Goal: Task Accomplishment & Management: Complete application form

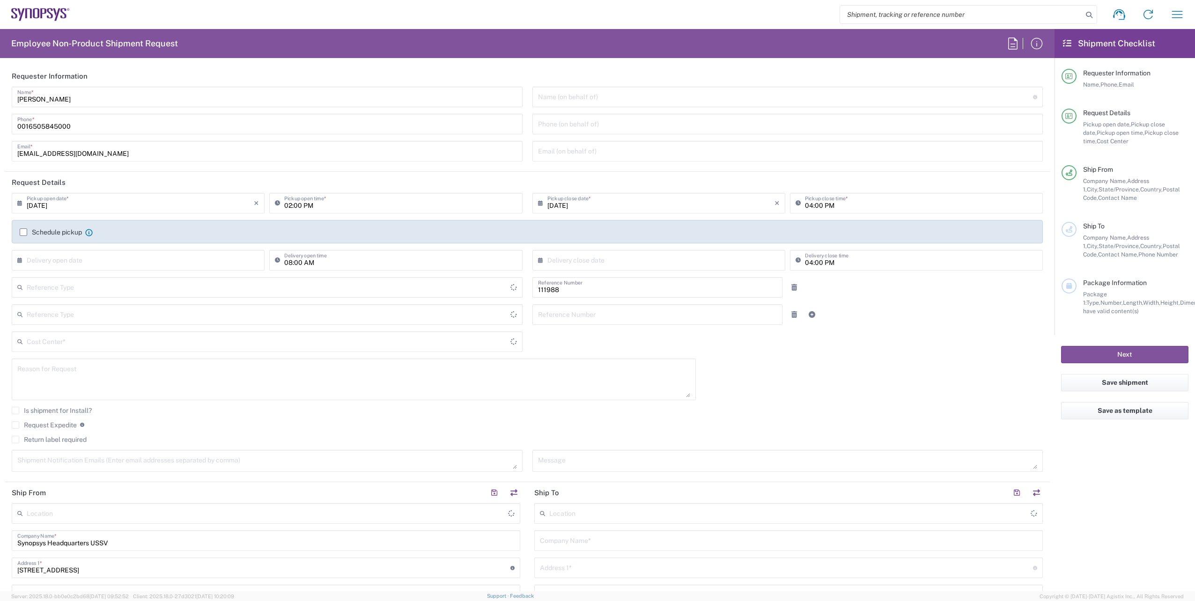
type input "Department"
type input "US01, Legal, Shared Support 111988"
type input "Delivered at Place"
type input "[US_STATE]"
type input "[GEOGRAPHIC_DATA]"
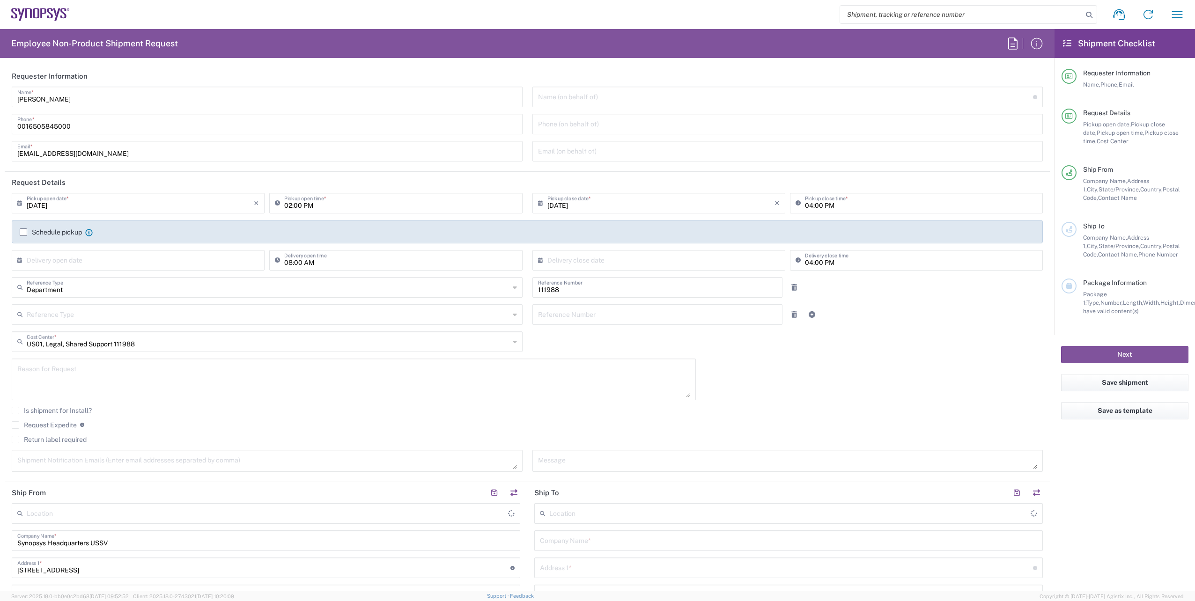
type input "[GEOGRAPHIC_DATA]"
type input "Headquarters USSV"
click at [55, 258] on input "text" at bounding box center [140, 260] width 227 height 16
click at [111, 332] on span "15" at bounding box center [112, 332] width 14 height 13
type input "[DATE]"
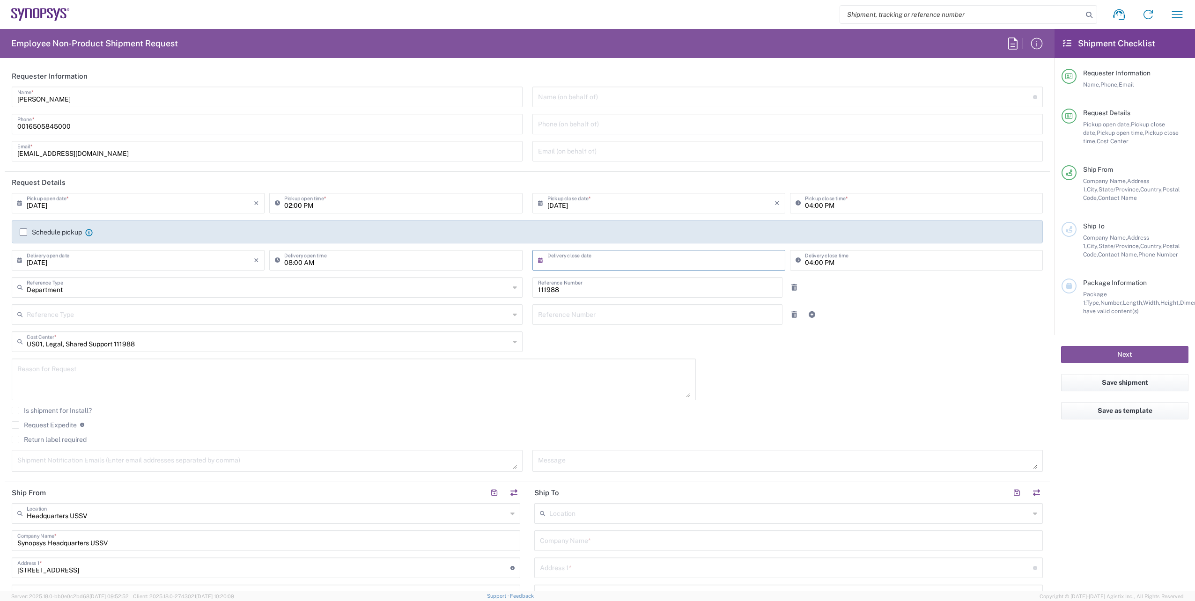
click at [586, 259] on input "text" at bounding box center [661, 260] width 227 height 16
click at [688, 333] on span "19" at bounding box center [684, 332] width 13 height 13
type input "[DATE]"
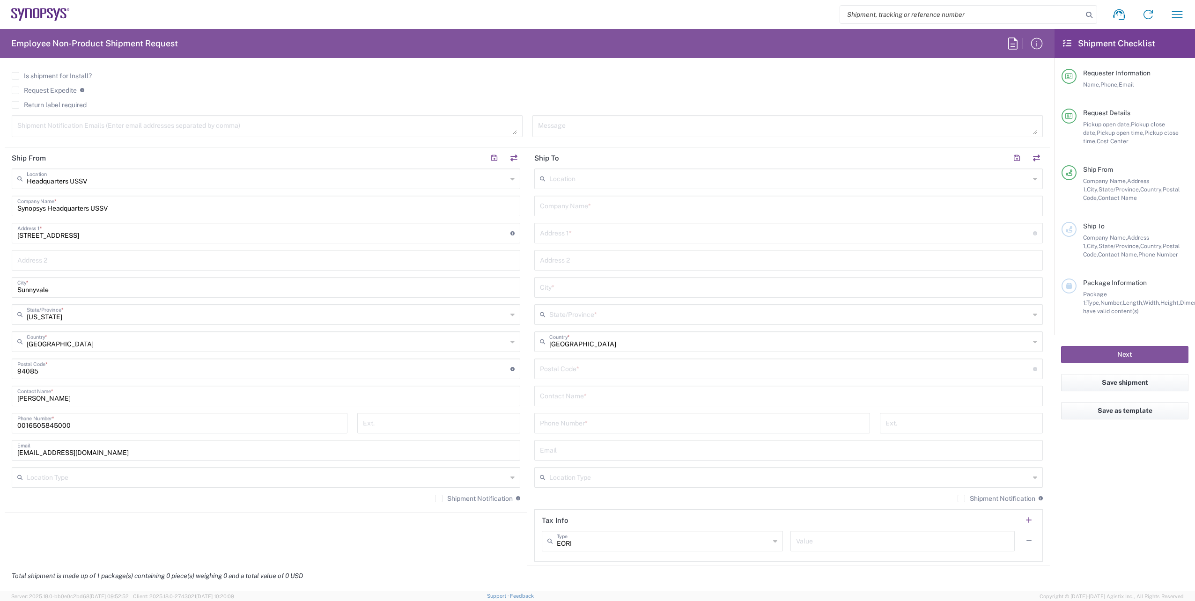
scroll to position [375, 0]
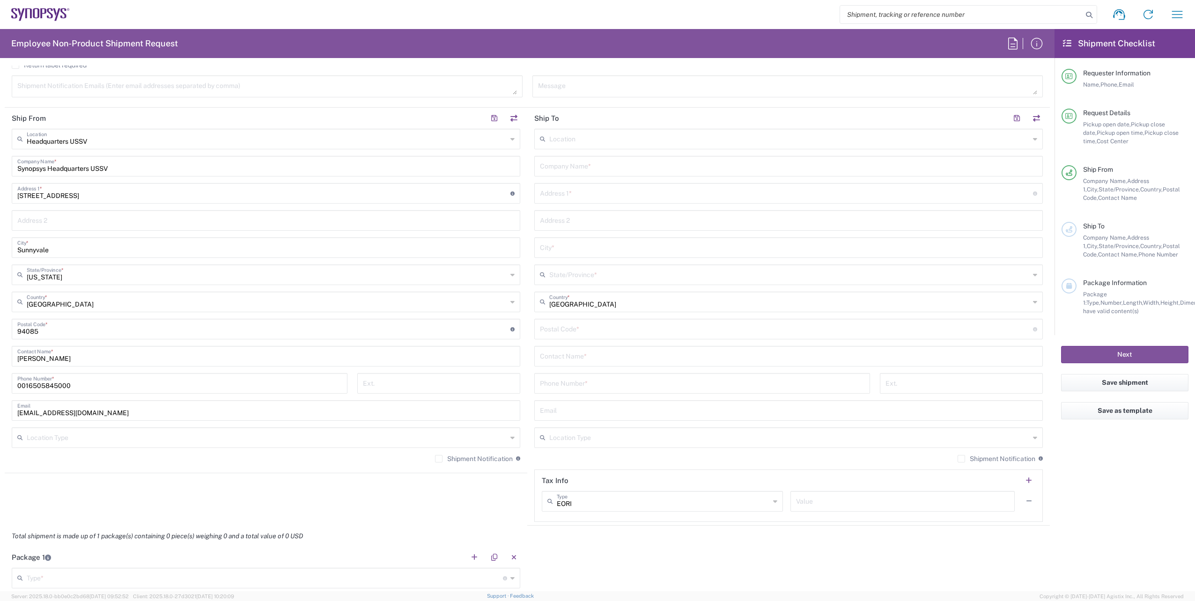
click at [627, 141] on input "text" at bounding box center [789, 138] width 481 height 16
click at [416, 246] on input "Sunnyvale" at bounding box center [265, 247] width 497 height 16
click at [588, 165] on input "text" at bounding box center [788, 165] width 497 height 16
click at [550, 167] on input "text" at bounding box center [788, 165] width 497 height 16
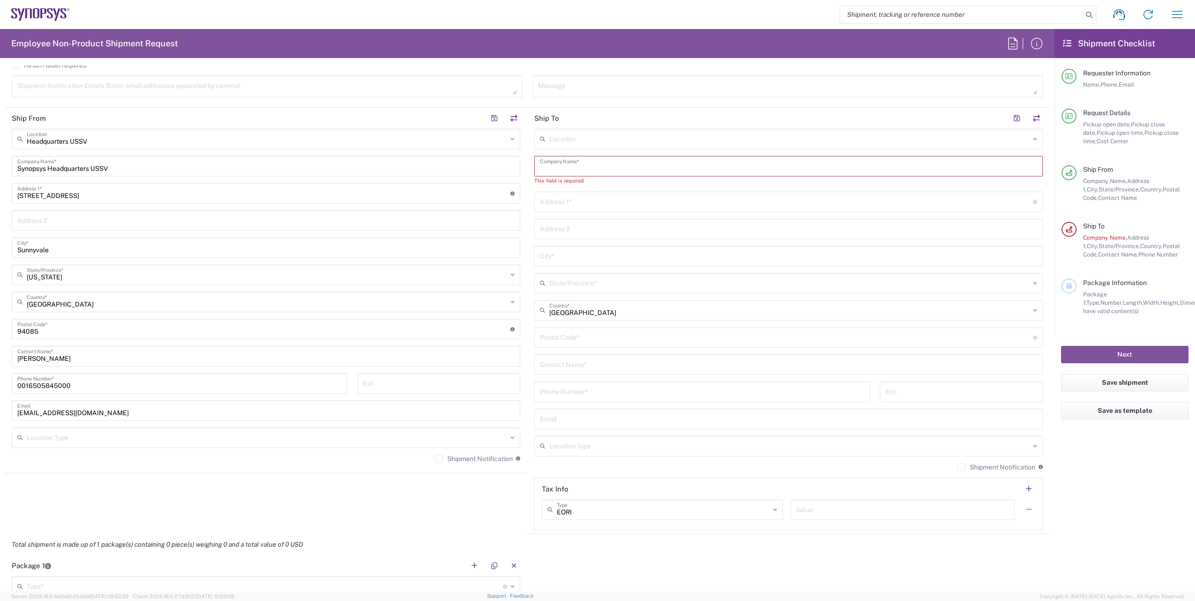
paste input "[PERSON_NAME] & [PERSON_NAME] (Gaikokuho Joint Enterprise)"
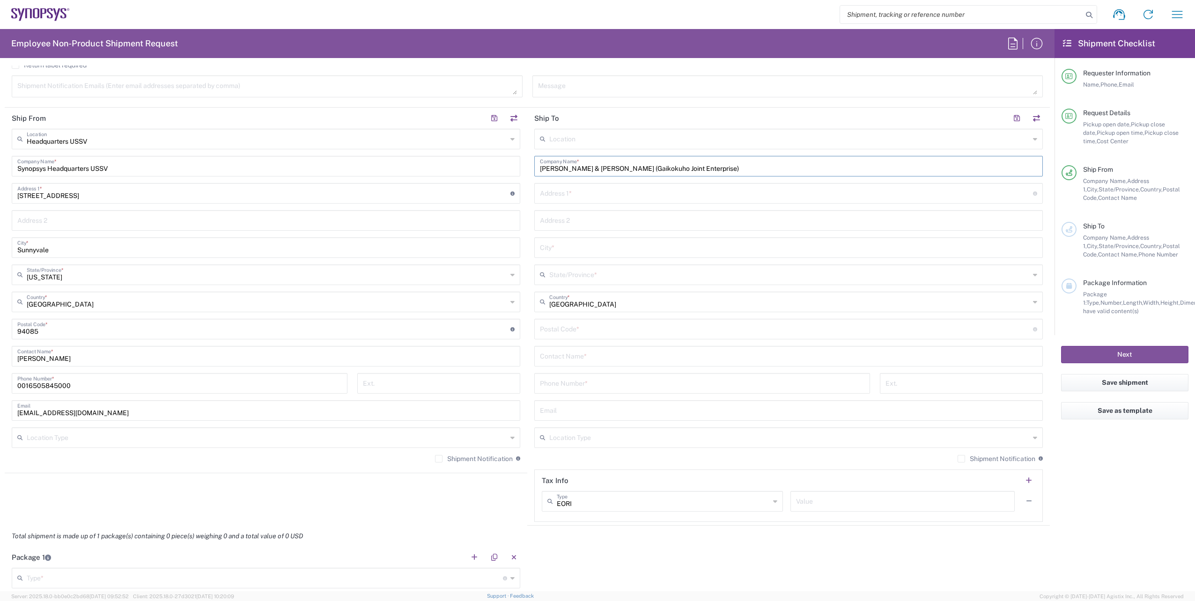
type input "[PERSON_NAME] & [PERSON_NAME] (Gaikokuho Joint Enterprise)"
click at [584, 197] on input "text" at bounding box center [786, 193] width 493 height 16
click at [548, 192] on input "text" at bounding box center [786, 193] width 493 height 16
paste input "Ark Hills Sengokuyama [GEOGRAPHIC_DATA] 28F"
type input "Ark Hills Sengokuyama [GEOGRAPHIC_DATA] 28F"
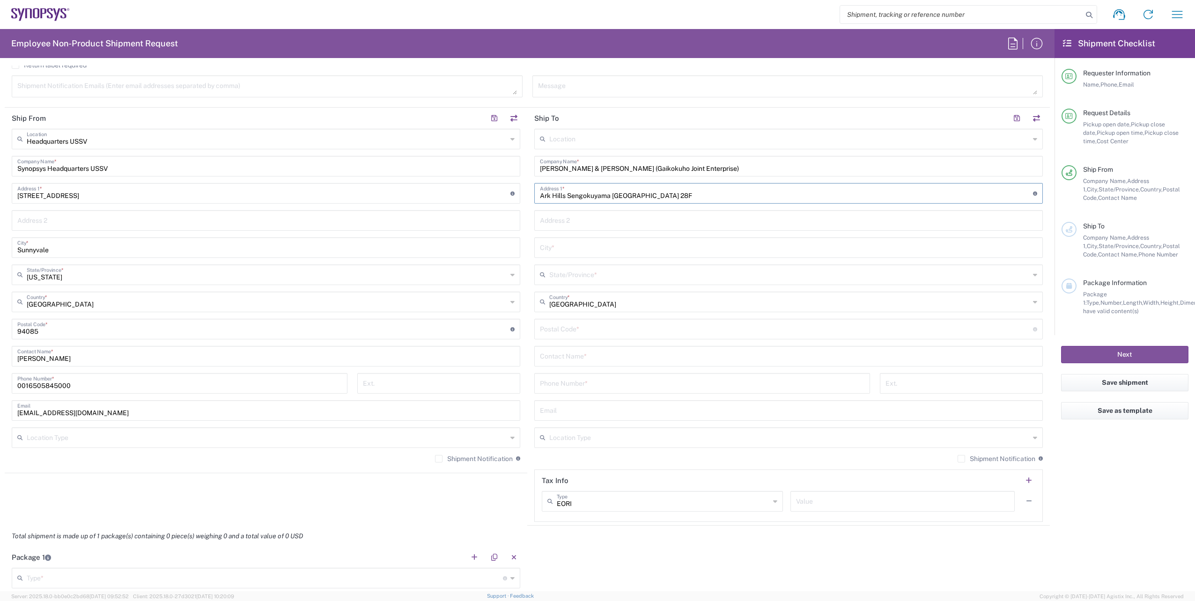
click at [564, 224] on input "text" at bounding box center [788, 220] width 497 height 16
click at [563, 222] on input "text" at bounding box center [788, 220] width 497 height 16
paste input "[DATE] Roppongi, Minato-ku"
type input "[DATE] Roppongi, Minato-ku"
click at [564, 252] on input "text" at bounding box center [788, 247] width 497 height 16
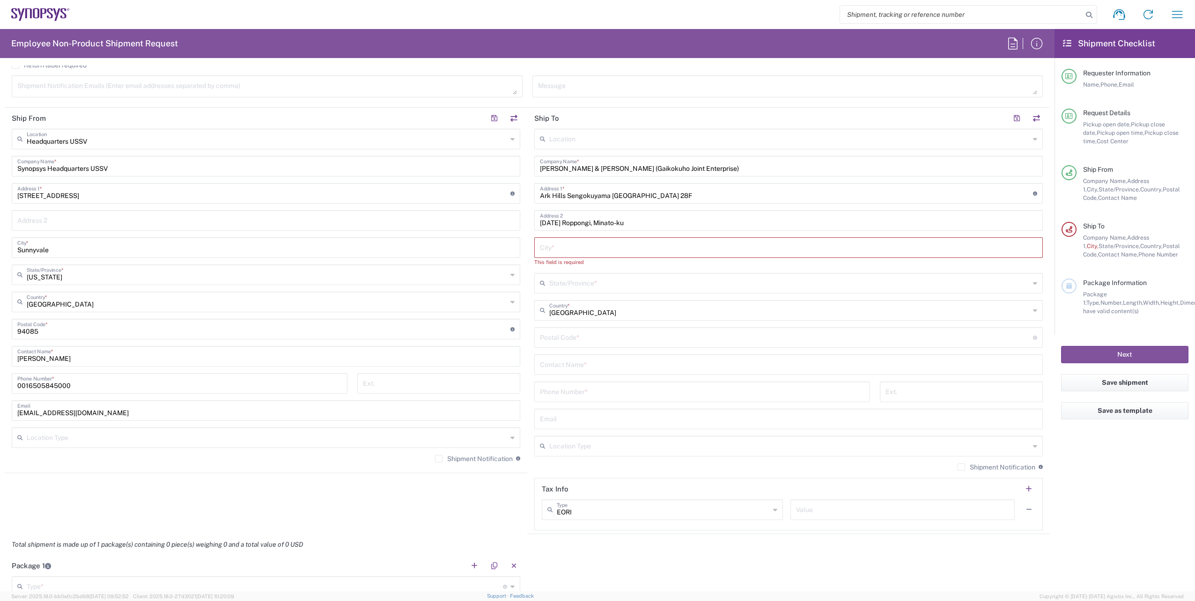
click at [541, 250] on input "text" at bounding box center [788, 247] width 497 height 16
paste input "[GEOGRAPHIC_DATA]"
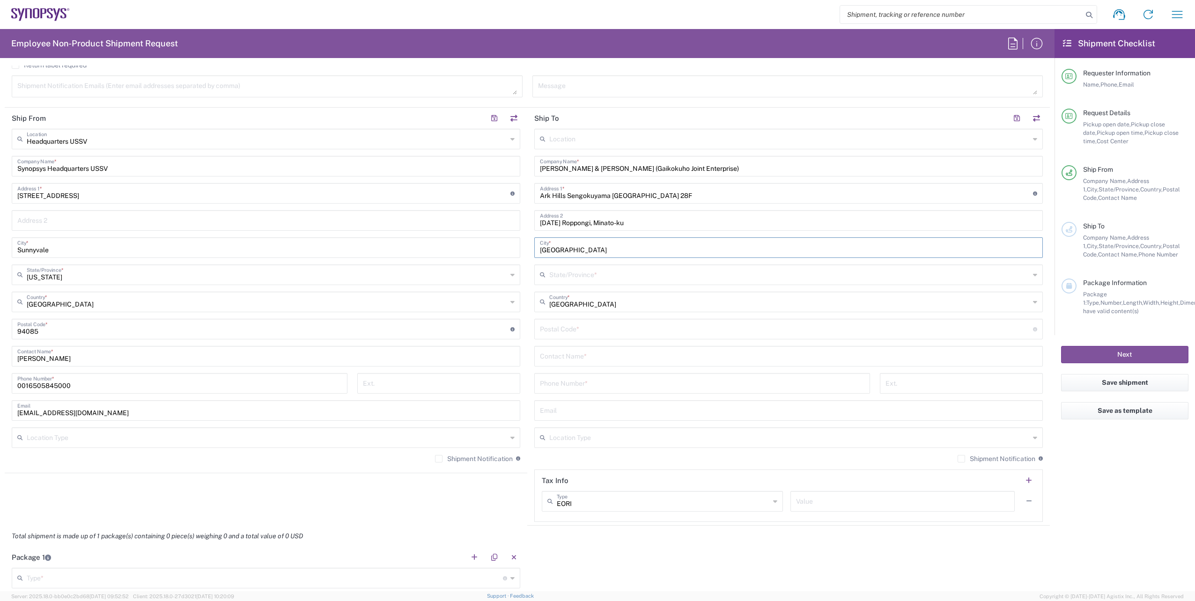
type input "[GEOGRAPHIC_DATA]"
click at [622, 302] on input "text" at bounding box center [789, 301] width 481 height 16
click at [1033, 301] on icon at bounding box center [1035, 302] width 4 height 15
type input "[GEOGRAPHIC_DATA]"
click at [552, 326] on span "[GEOGRAPHIC_DATA]" at bounding box center [784, 322] width 504 height 15
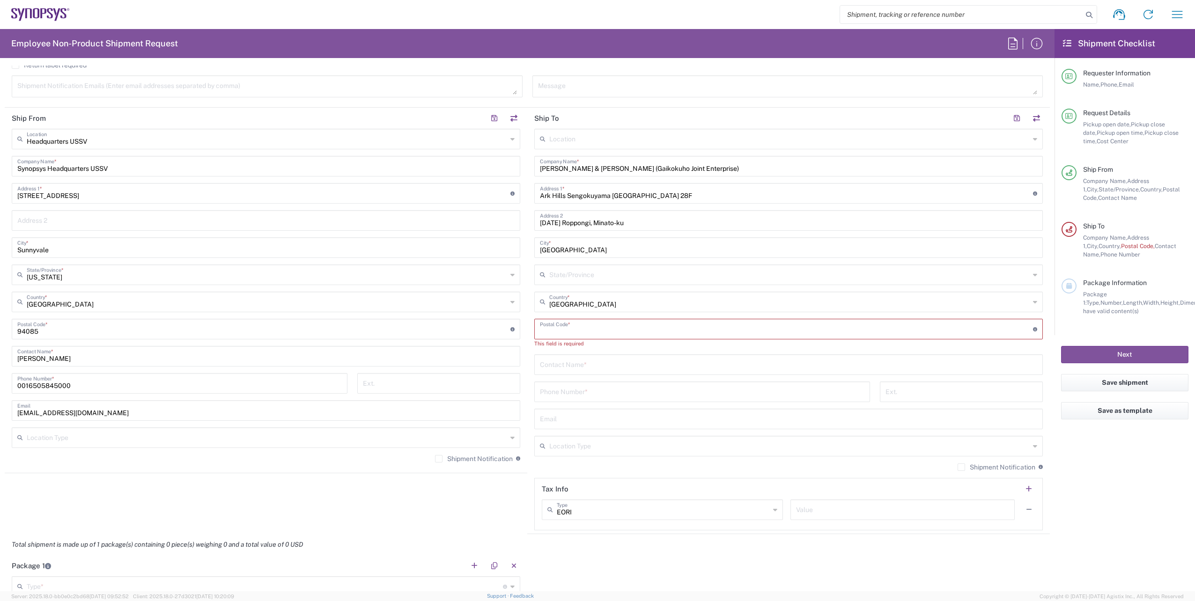
click at [547, 328] on input "undefined" at bounding box center [786, 328] width 493 height 16
paste input "106-0032"
type input "106-0032"
click at [556, 357] on input "text" at bounding box center [788, 356] width 497 height 16
paste input "[PERSON_NAME]"
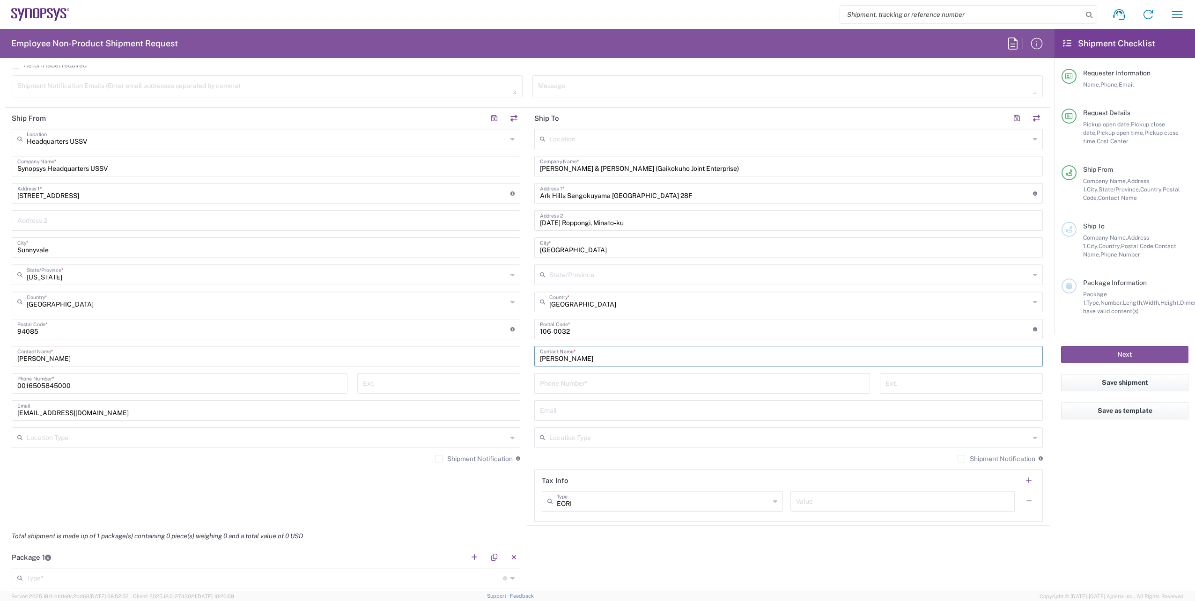
type input "[PERSON_NAME]"
click at [1033, 140] on icon at bounding box center [1035, 139] width 4 height 15
click at [449, 163] on input "Synopsys Headquarters USSV" at bounding box center [265, 165] width 497 height 16
click at [605, 385] on input "tel" at bounding box center [702, 383] width 325 height 16
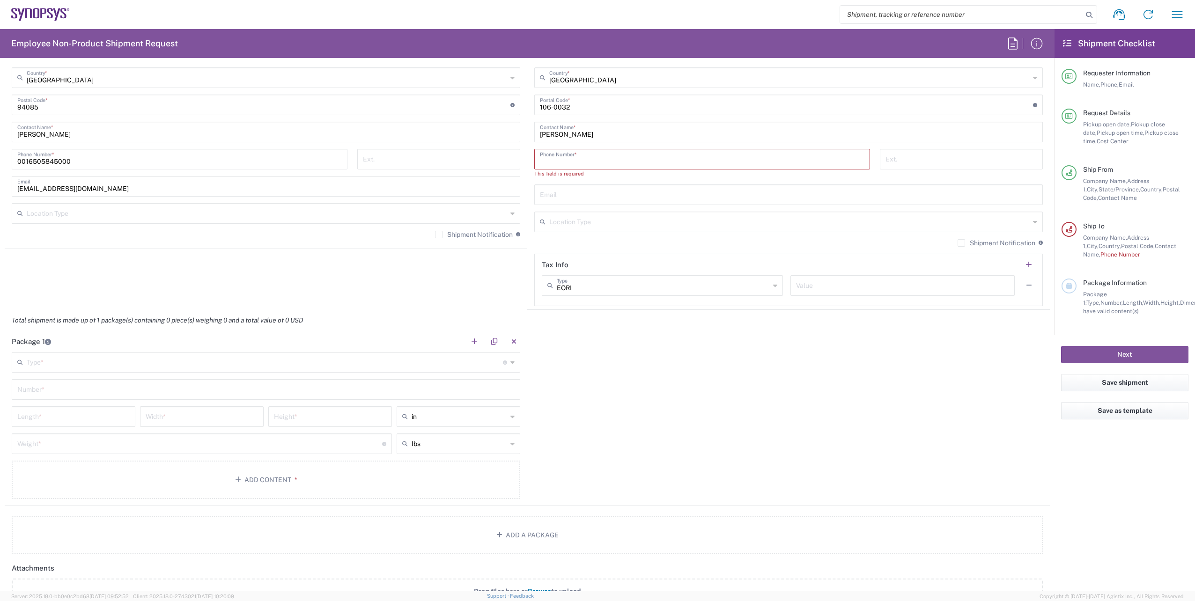
scroll to position [609, 0]
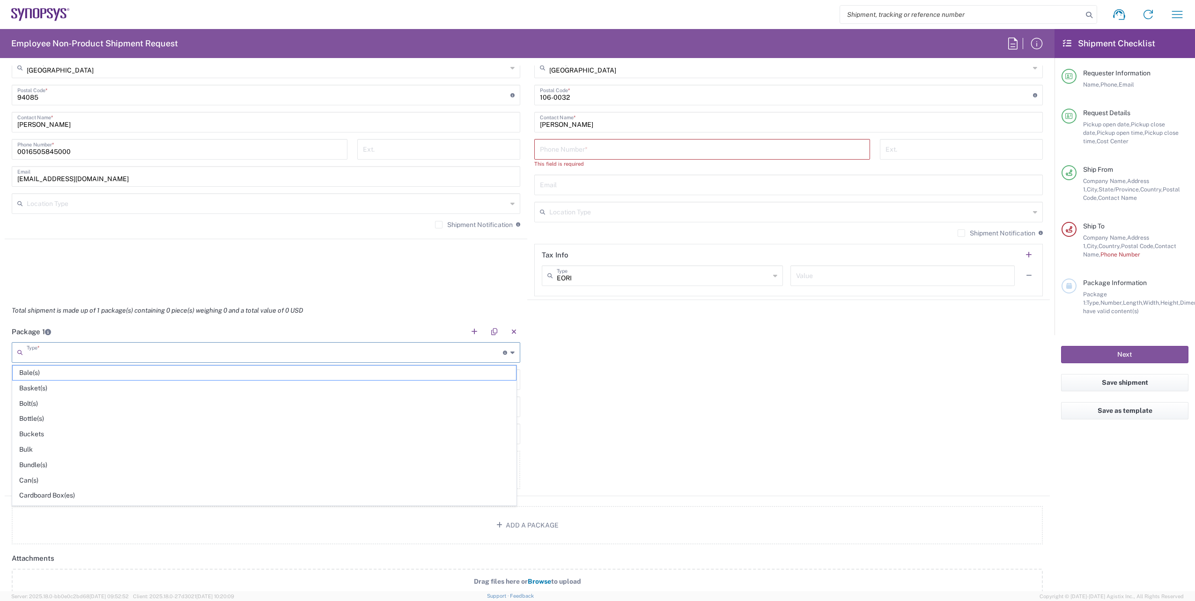
click at [198, 351] on input "text" at bounding box center [265, 352] width 476 height 16
click at [41, 412] on span "Envelope" at bounding box center [265, 415] width 504 height 15
type input "Envelope"
type input "1"
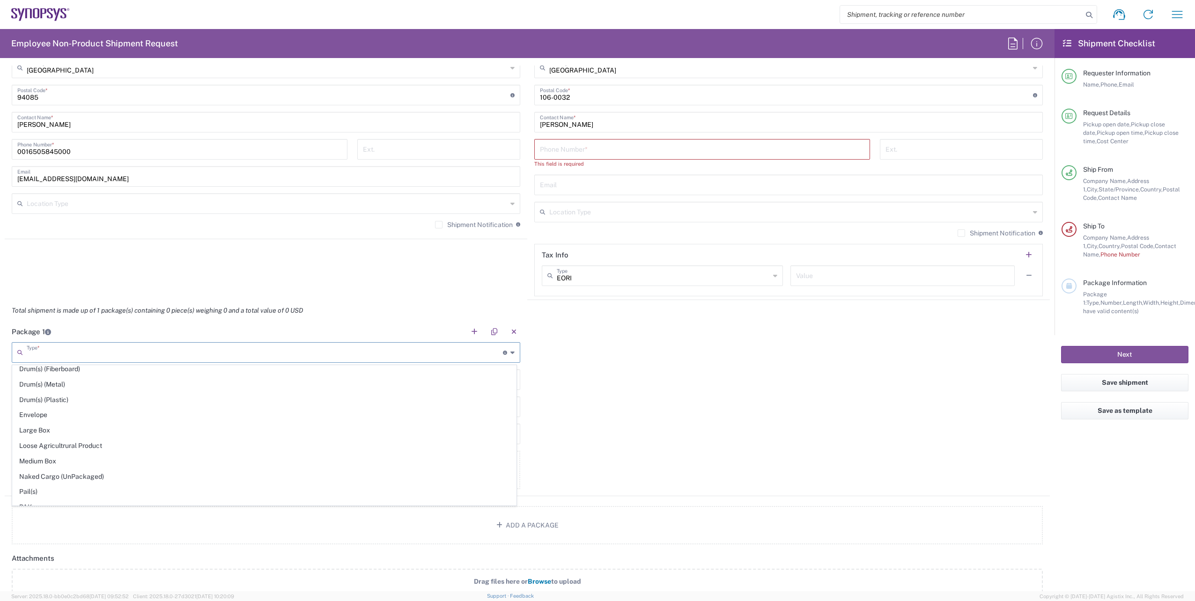
type input "9.5"
type input "12.5"
type input "0.25"
type input "1"
click at [282, 467] on button "Add Content *" at bounding box center [266, 470] width 509 height 38
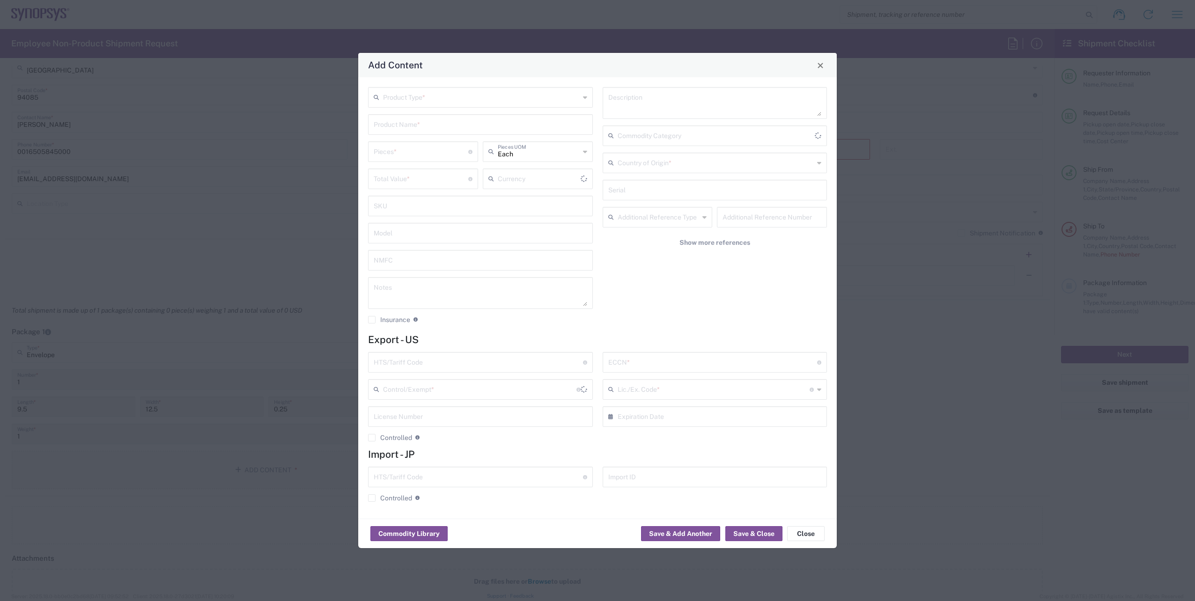
type input "US Dollar"
click at [444, 97] on input "text" at bounding box center [481, 97] width 197 height 16
click at [410, 118] on span "Documents" at bounding box center [480, 118] width 223 height 15
type input "Documents"
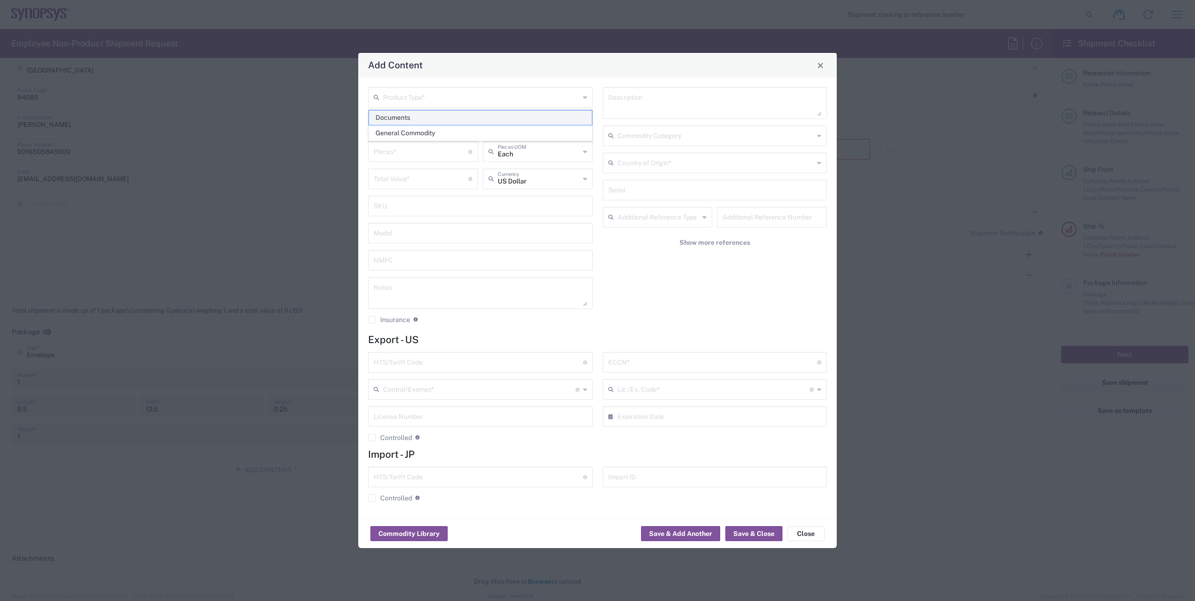
type input "1"
type textarea "Documents"
type input "[GEOGRAPHIC_DATA]"
type input "0000.00.0000"
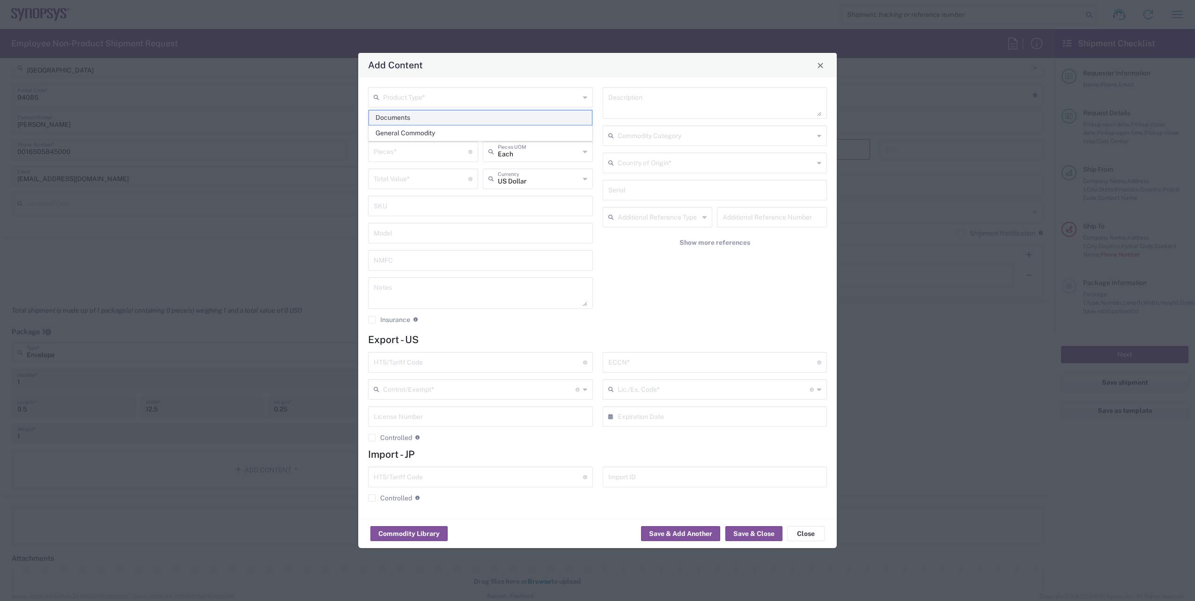
type input "FTR Exemption"
type input "0000"
type input "0000.00.0000"
type input "30.37(a)"
click at [756, 529] on button "Save & Close" at bounding box center [754, 533] width 57 height 15
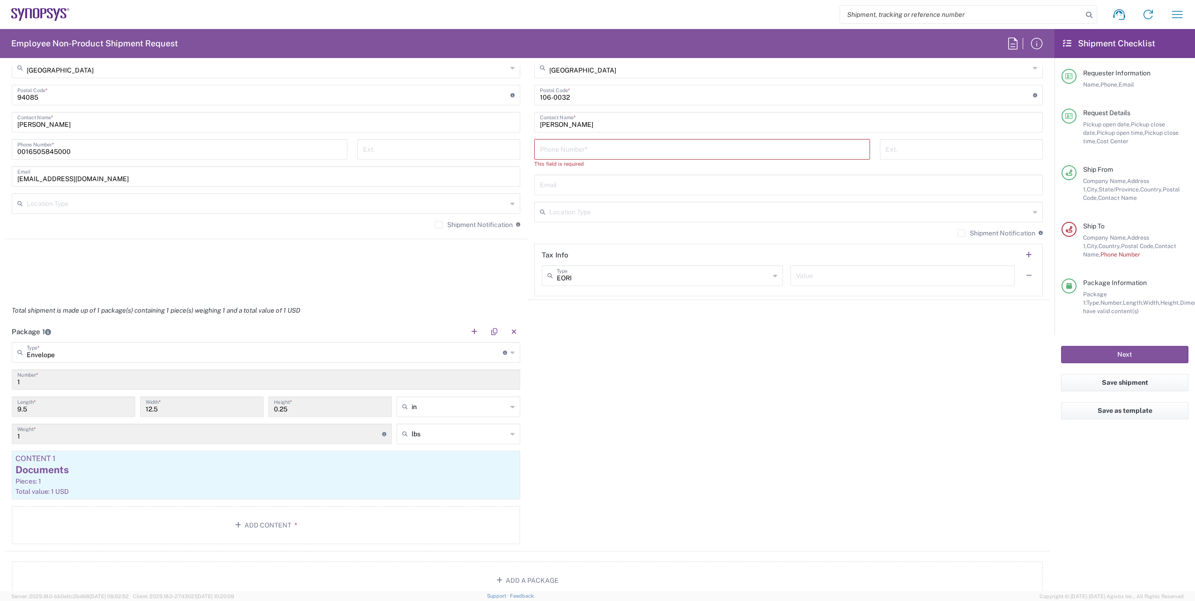
click at [809, 275] on input "text" at bounding box center [902, 275] width 213 height 16
type input "0"
click at [601, 148] on input "tel" at bounding box center [702, 149] width 325 height 16
click at [725, 184] on input "text" at bounding box center [788, 184] width 497 height 16
click at [571, 150] on input "tel" at bounding box center [702, 149] width 325 height 16
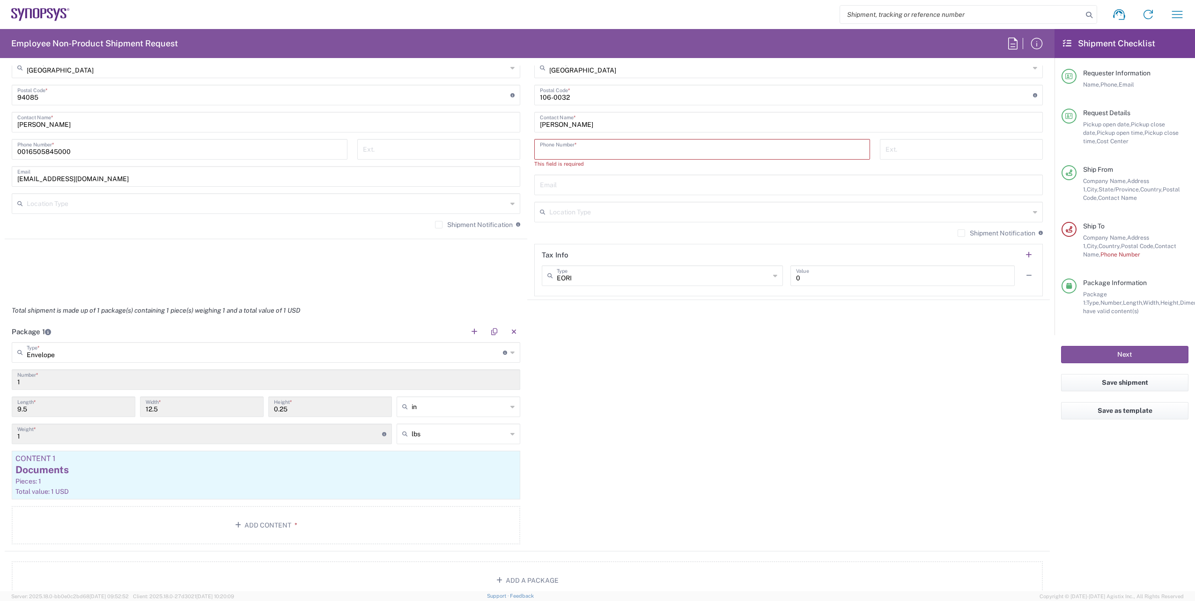
paste input "[PHONE_NUMBER]"
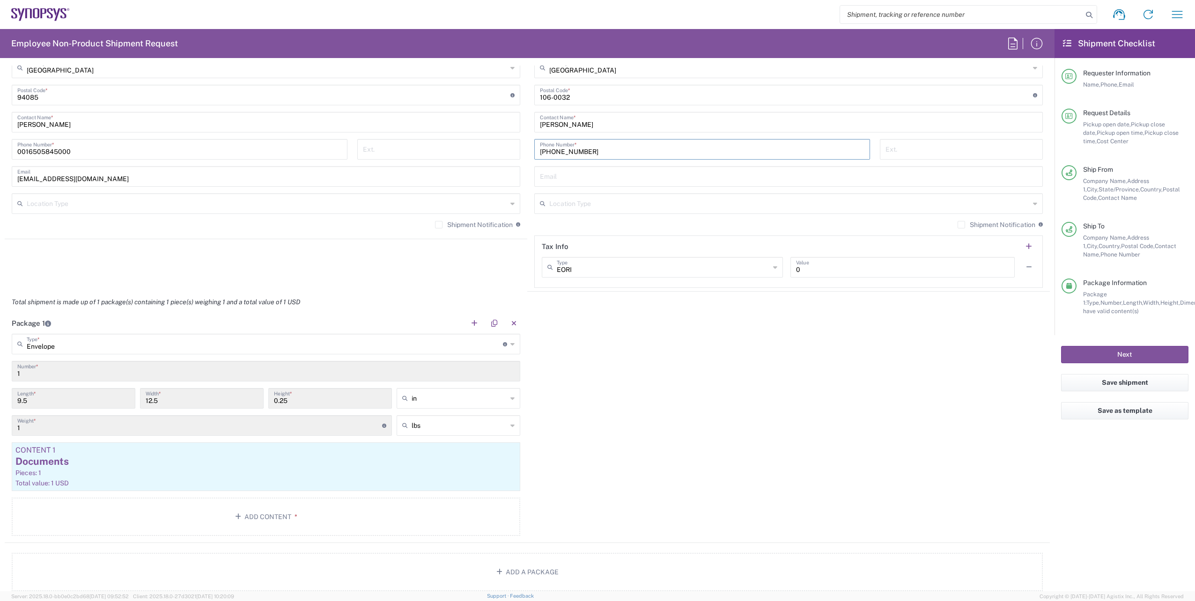
type input "[PHONE_NUMBER]"
click at [569, 175] on input "text" at bounding box center [788, 176] width 497 height 16
paste input "[EMAIL_ADDRESS][DOMAIN_NAME]"
type input "[EMAIL_ADDRESS][DOMAIN_NAME]"
click at [660, 347] on div "Package 1 Envelope Type * Material used to package goods Bale(s) Basket(s) Bolt…" at bounding box center [527, 428] width 1045 height 230
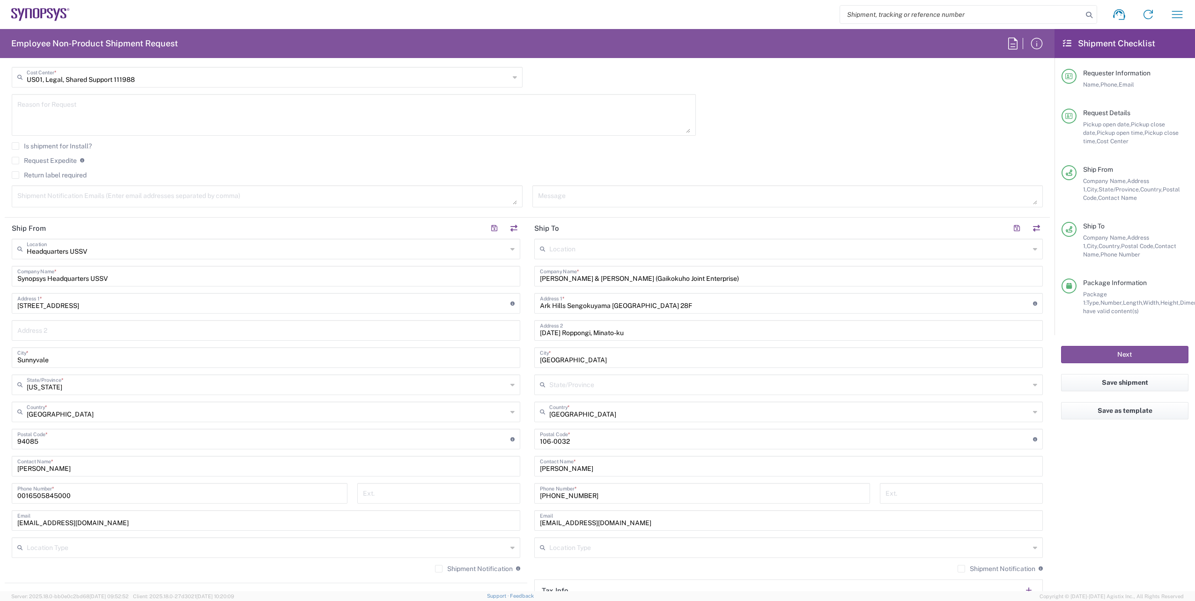
scroll to position [281, 0]
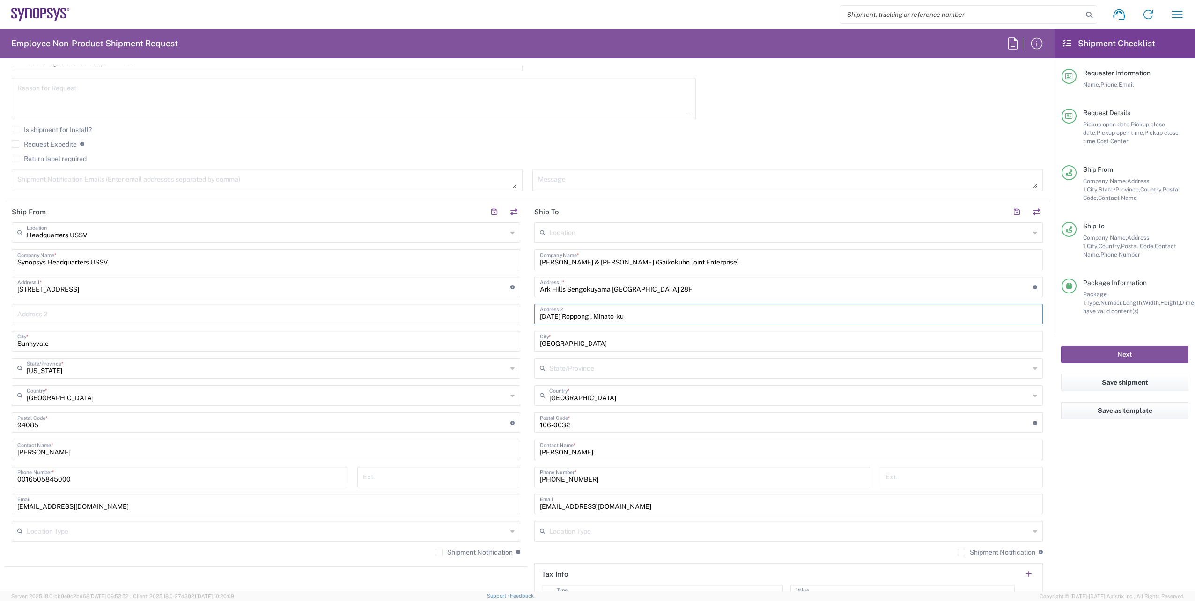
drag, startPoint x: 625, startPoint y: 317, endPoint x: 533, endPoint y: 315, distance: 92.8
click at [534, 315] on div "[DATE] Roppongi, Minato-ku Address 2" at bounding box center [788, 314] width 509 height 21
click at [678, 288] on input "Ark Hills Sengokuyama [GEOGRAPHIC_DATA] 28F" at bounding box center [786, 286] width 493 height 16
paste input "[DATE] Roppongi, Minato-ku"
type input "Ark Hills Sengokuyama Mori Tower 28F, [DATE] Roppongi, Minato-ku"
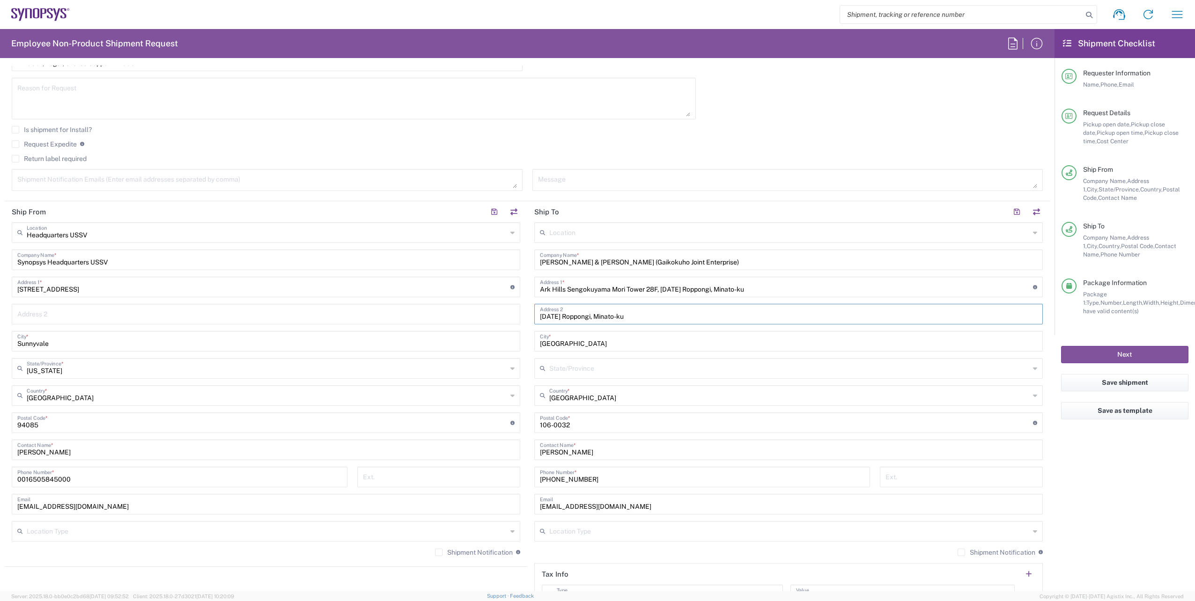
drag, startPoint x: 622, startPoint y: 315, endPoint x: 519, endPoint y: 315, distance: 103.0
click at [519, 315] on div "Ship From Headquarters USSV Location Headquarters [GEOGRAPHIC_DATA] Agrate Bria…" at bounding box center [527, 410] width 1045 height 418
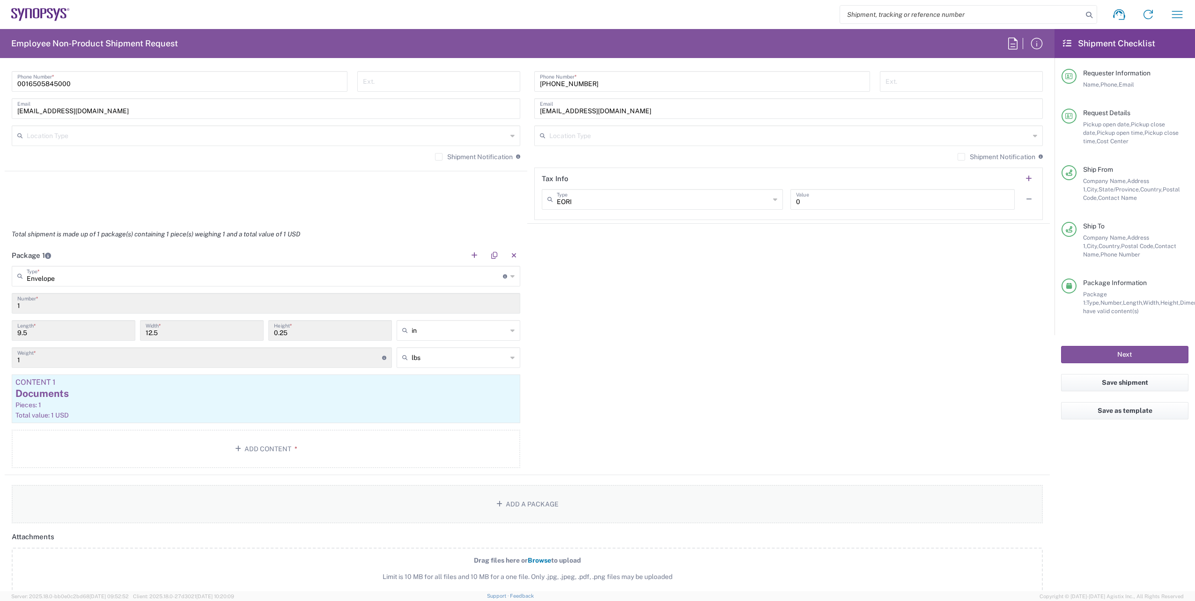
scroll to position [703, 0]
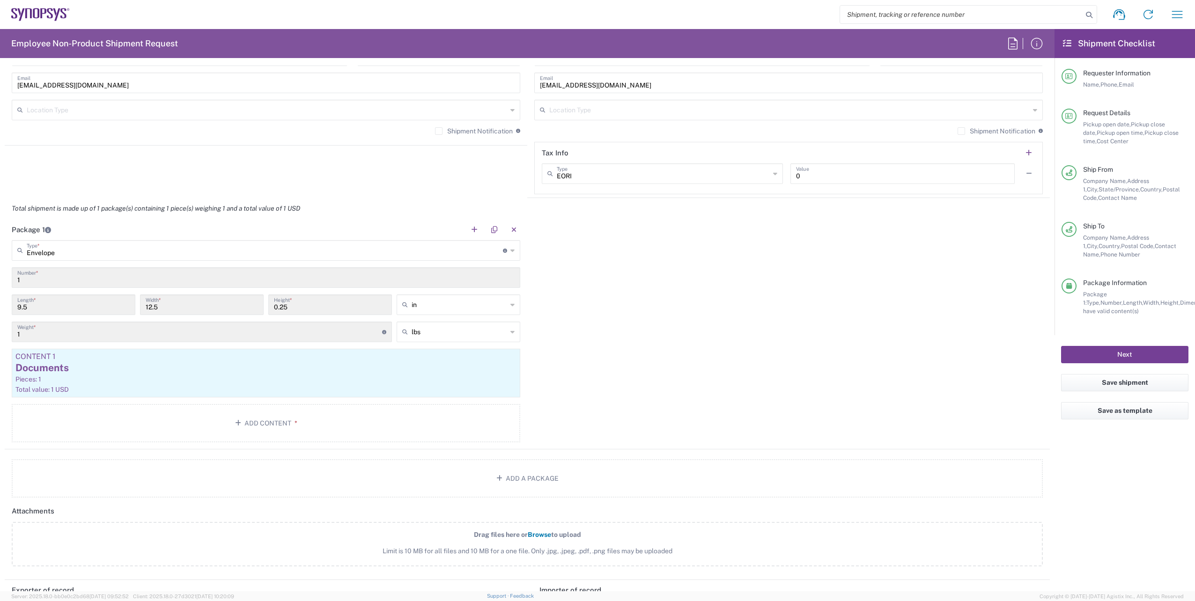
click at [1126, 355] on button "Next" at bounding box center [1124, 354] width 127 height 17
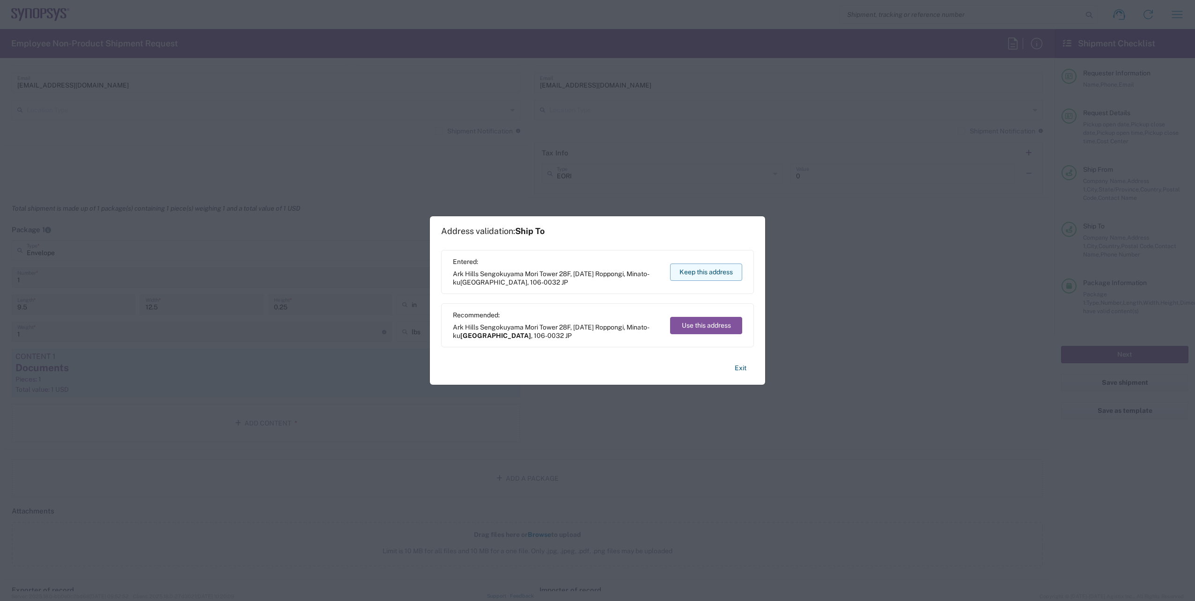
click at [683, 272] on button "Keep this address" at bounding box center [706, 272] width 72 height 17
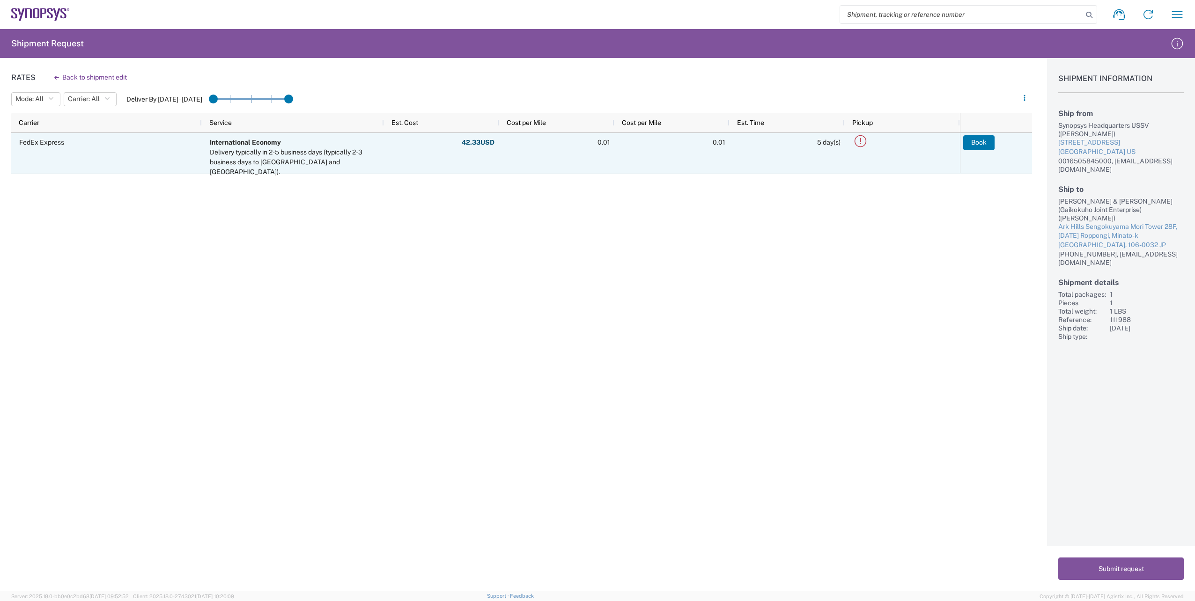
click at [862, 140] on icon at bounding box center [860, 140] width 15 height 15
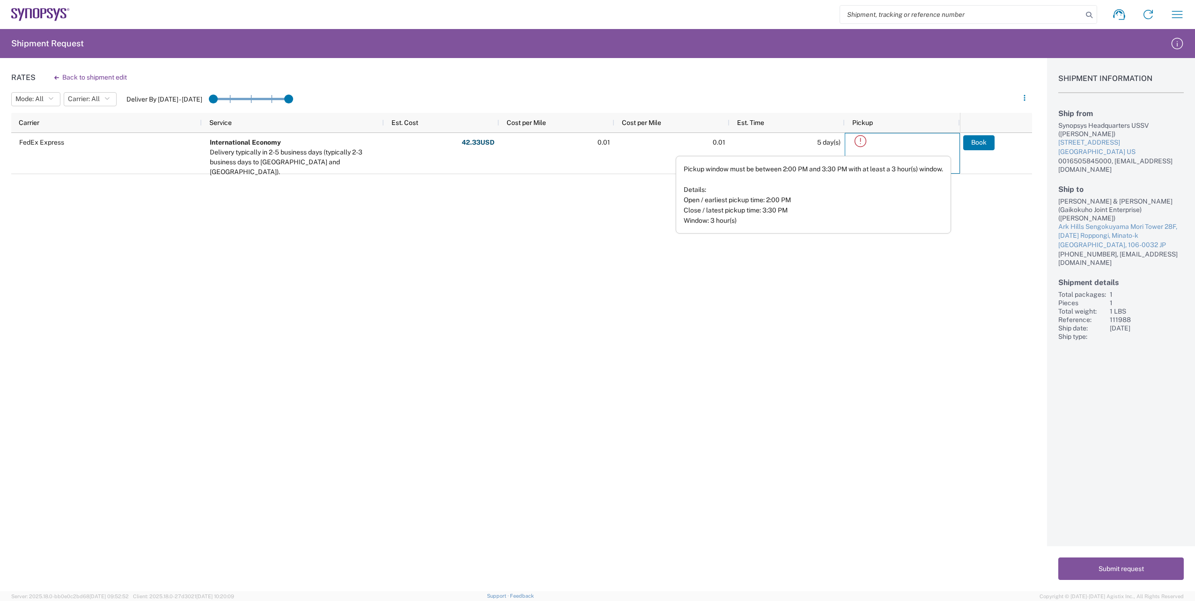
click at [882, 274] on div "FedEx Express International Economy Delivery typically in 2-5 business days (ty…" at bounding box center [485, 260] width 949 height 254
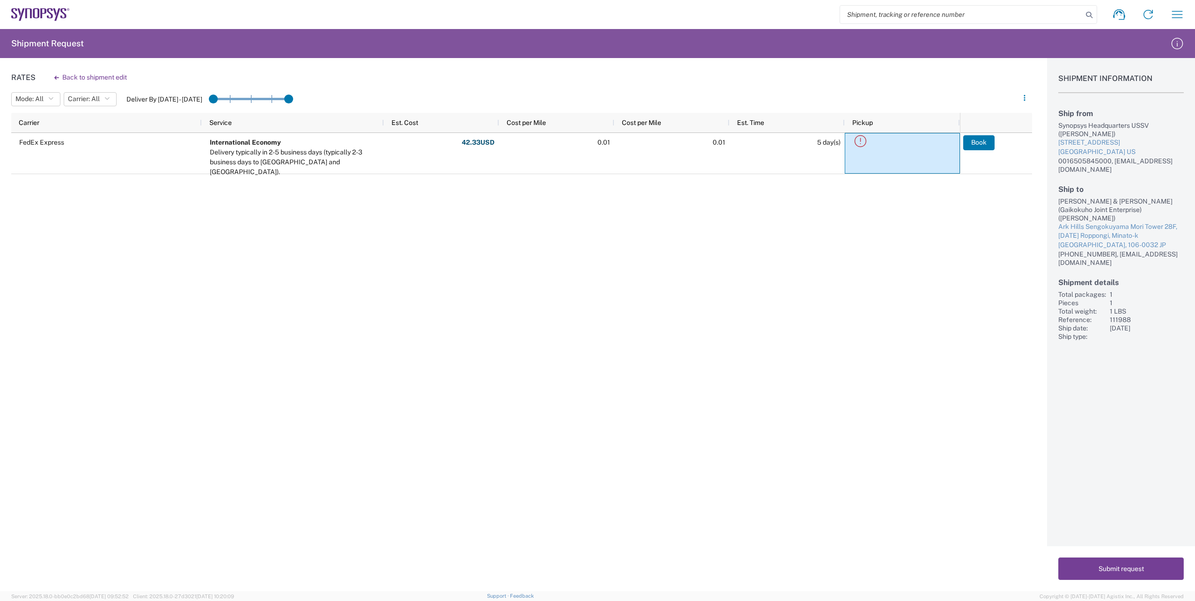
click at [1115, 568] on button "Submit request" at bounding box center [1122, 569] width 126 height 22
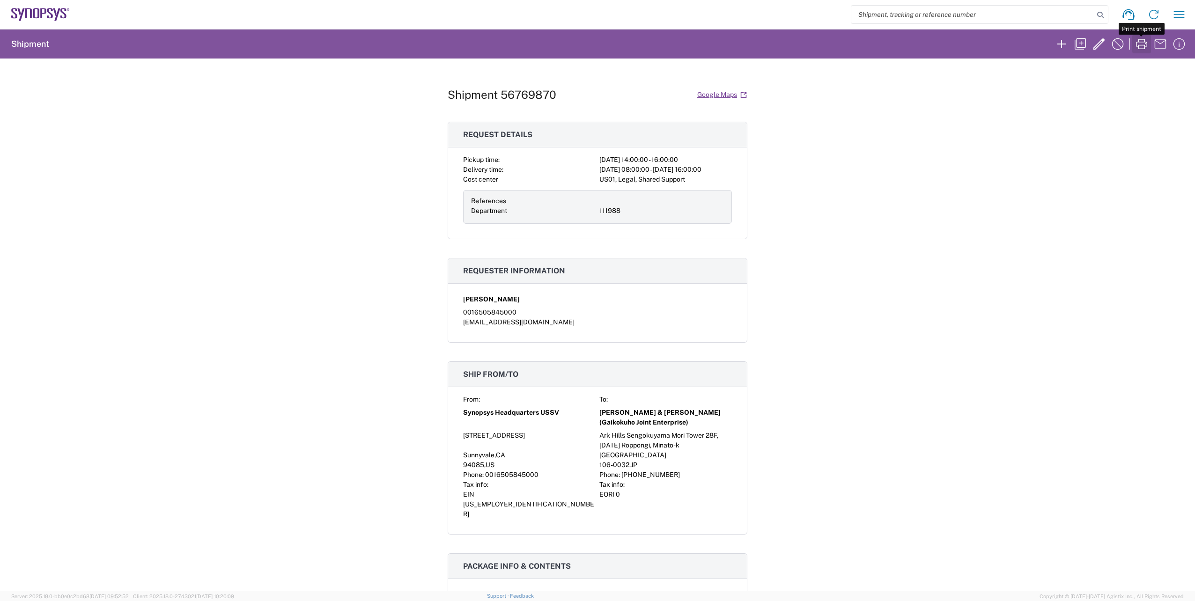
click at [1137, 43] on icon "button" at bounding box center [1141, 44] width 15 height 15
click at [1184, 11] on icon at bounding box center [1184, 12] width 5 height 5
click at [1000, 166] on div "Shipment 56769870 Google Maps Request details Pickup time: [DATE] 14:00:00 - 16…" at bounding box center [597, 325] width 1195 height 533
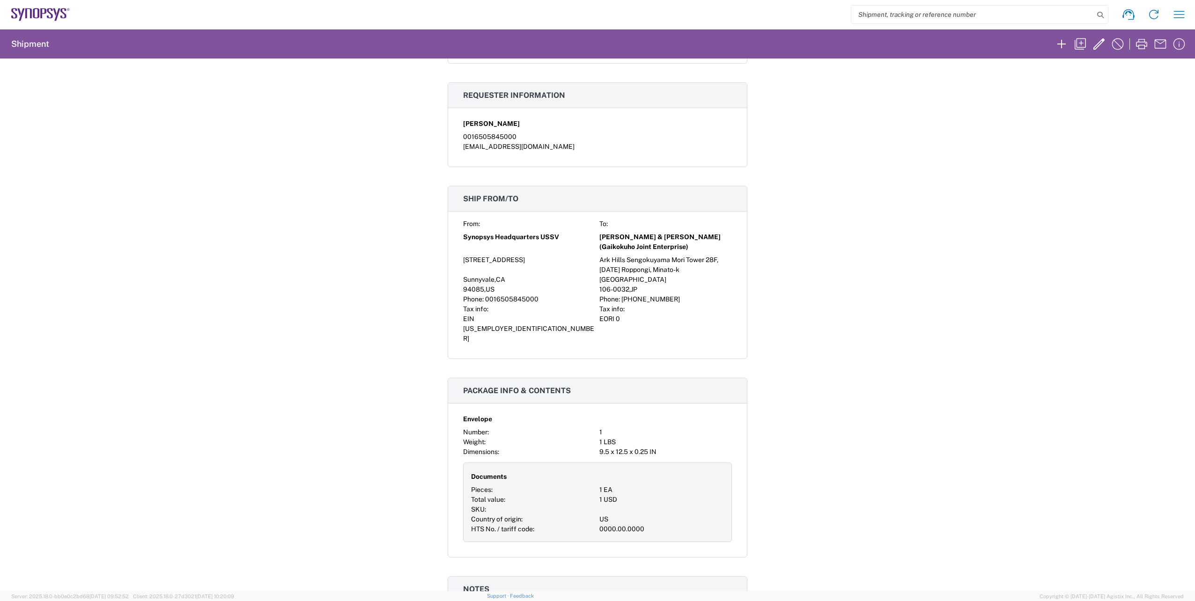
scroll to position [166, 0]
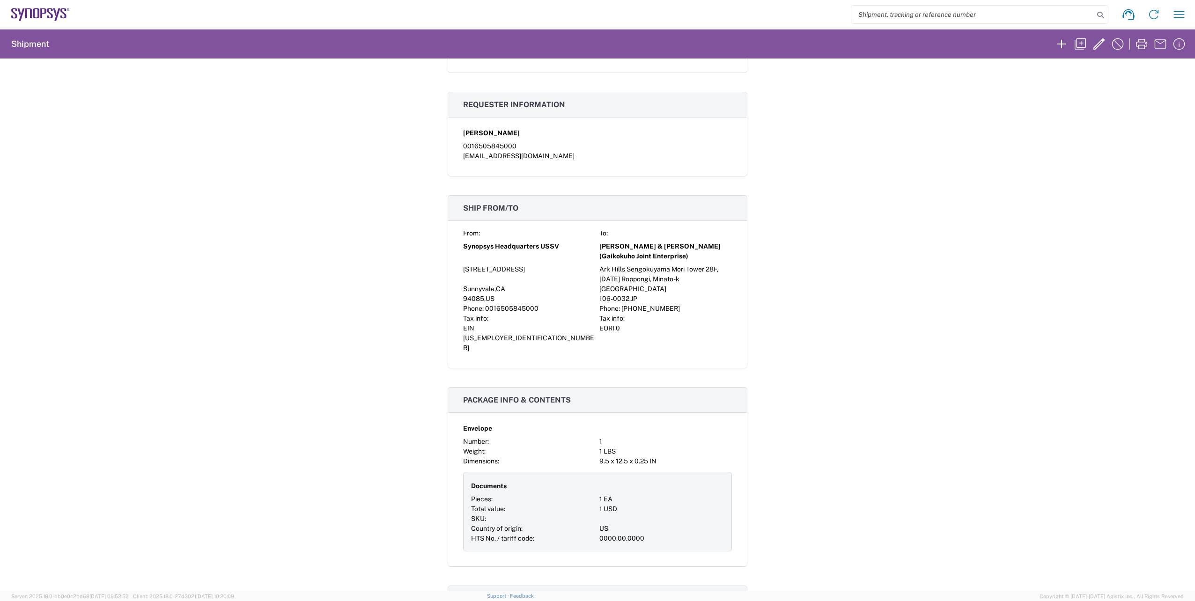
click at [926, 220] on div "Shipment 56769870 Google Maps Request details Pickup time: [DATE] 14:00:00 - 16…" at bounding box center [597, 325] width 1195 height 533
